Goal: Task Accomplishment & Management: Complete application form

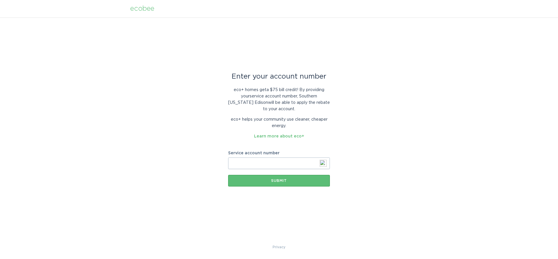
drag, startPoint x: 248, startPoint y: 157, endPoint x: 245, endPoint y: 164, distance: 7.1
paste input "700418020029"
type input "700418020029"
click at [271, 180] on div "Submit" at bounding box center [279, 180] width 96 height 3
